Goal: Contribute content: Contribute content

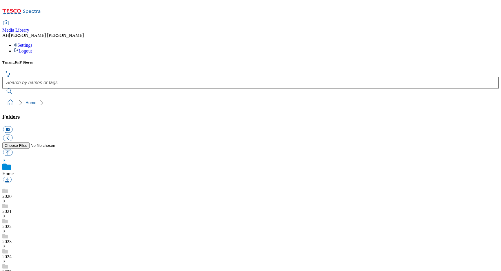
scroll to position [1, 0]
click at [39, 259] on div "2025" at bounding box center [250, 266] width 496 height 15
click at [12, 262] on link "2025" at bounding box center [6, 264] width 9 height 5
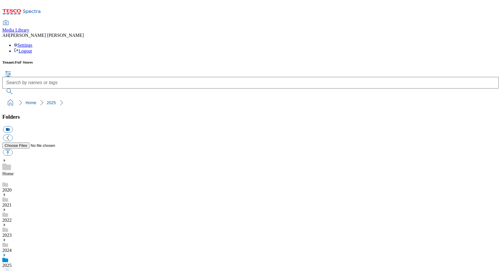
click at [12, 262] on link "2025" at bounding box center [6, 264] width 9 height 5
click at [6, 253] on icon at bounding box center [4, 255] width 4 height 4
click at [8, 257] on icon at bounding box center [5, 260] width 6 height 6
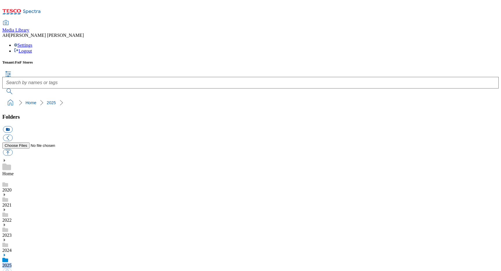
click at [8, 257] on icon at bounding box center [5, 260] width 6 height 6
click at [6, 253] on icon at bounding box center [4, 255] width 4 height 4
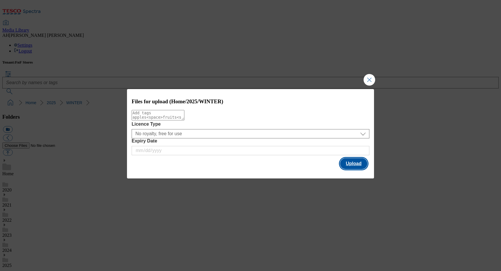
click at [361, 166] on button "Upload" at bounding box center [353, 163] width 27 height 11
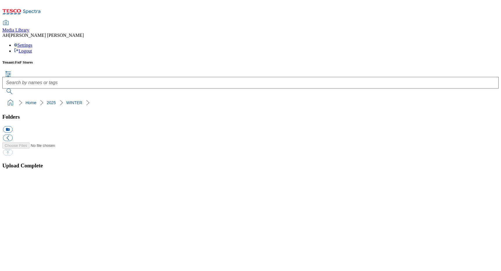
scroll to position [397, 0]
click at [12, 186] on button "button" at bounding box center [7, 184] width 9 height 6
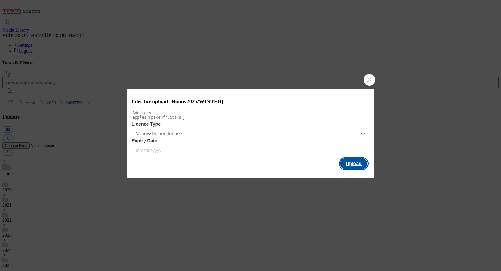
click at [356, 162] on button "Upload" at bounding box center [353, 163] width 27 height 11
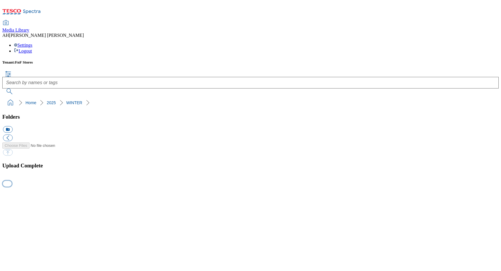
click at [12, 186] on button "button" at bounding box center [7, 184] width 9 height 6
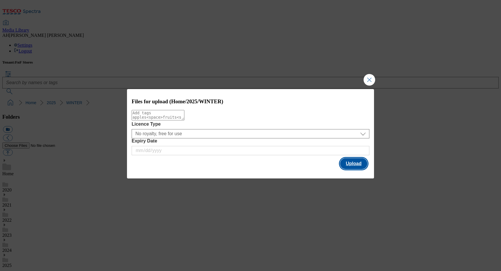
click at [353, 166] on button "Upload" at bounding box center [353, 163] width 27 height 11
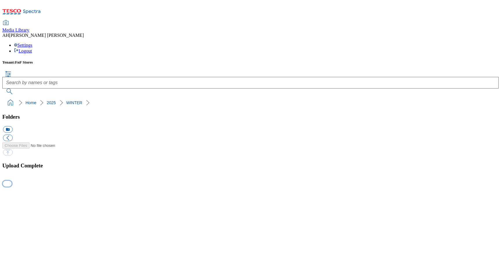
click at [12, 186] on button "button" at bounding box center [7, 184] width 9 height 6
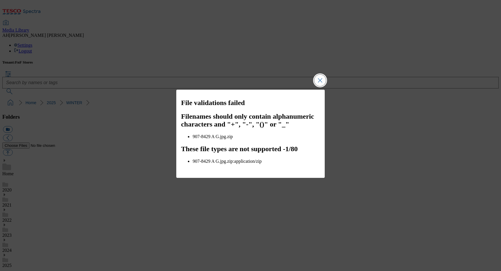
click at [321, 83] on button "Close Modal" at bounding box center [320, 80] width 12 height 12
click at [319, 83] on button "Close Modal" at bounding box center [320, 80] width 12 height 12
click at [318, 81] on button "Close Modal" at bounding box center [320, 80] width 12 height 12
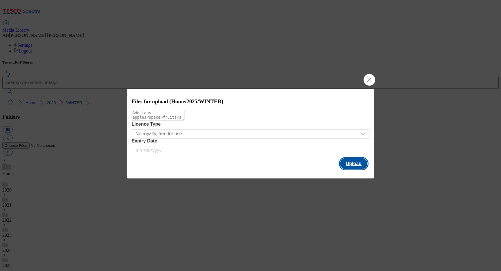
click at [359, 167] on button "Upload" at bounding box center [353, 163] width 27 height 11
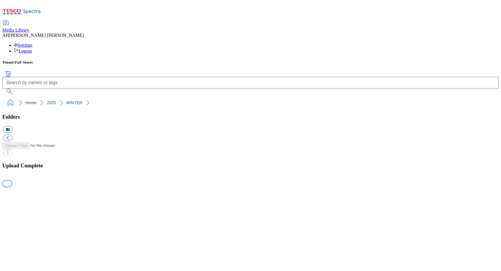
click at [12, 186] on button "button" at bounding box center [7, 184] width 9 height 6
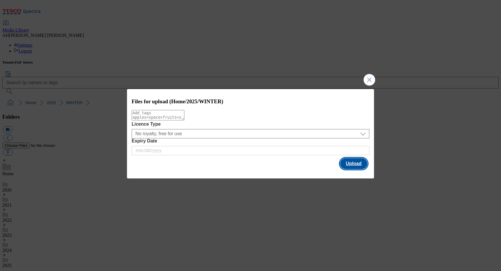
click at [351, 163] on button "Upload" at bounding box center [353, 163] width 27 height 11
click at [348, 162] on button "Upload" at bounding box center [353, 163] width 27 height 11
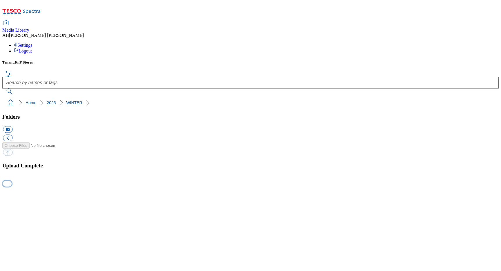
click at [12, 186] on button "button" at bounding box center [7, 184] width 9 height 6
